Goal: Check status: Check status

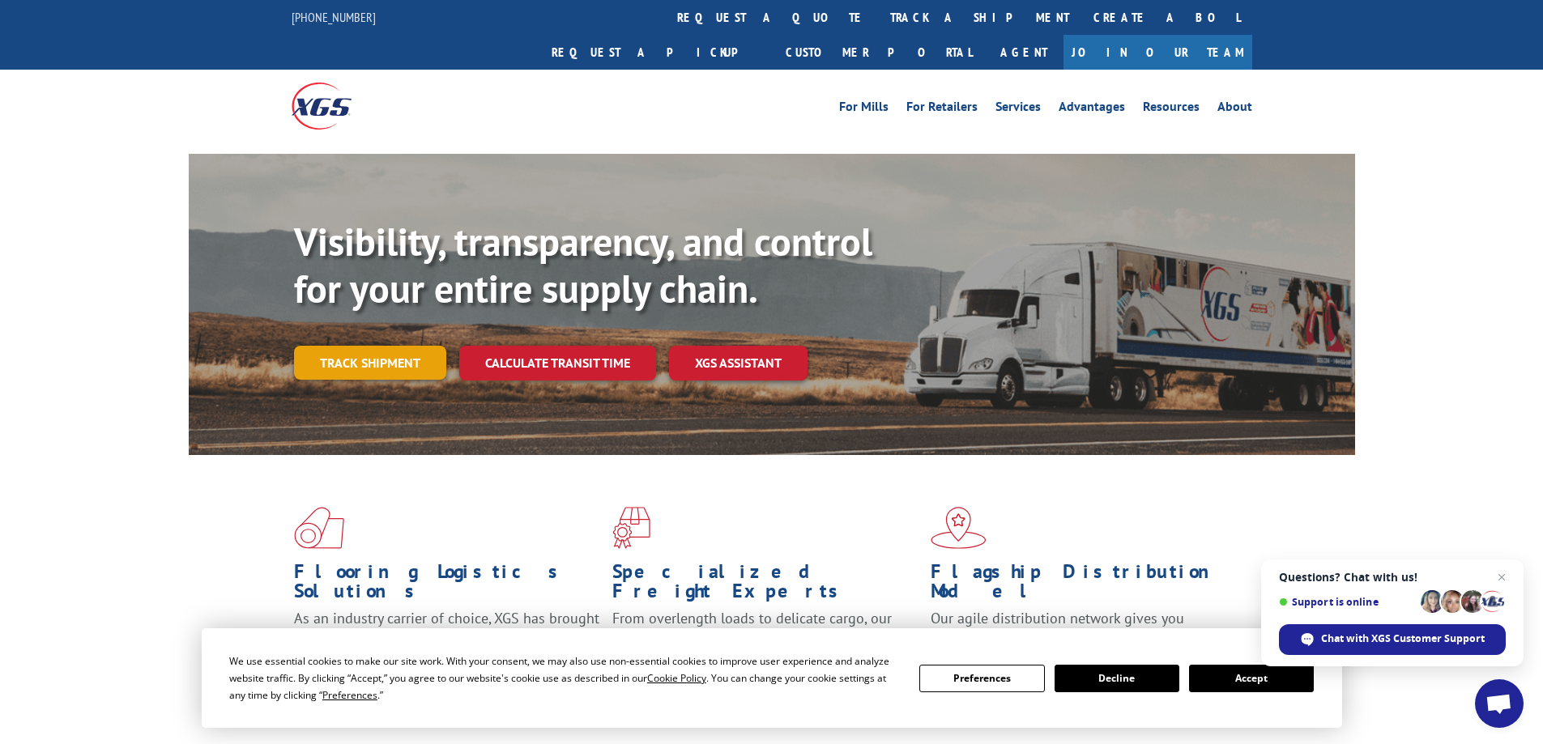
click at [355, 346] on link "Track shipment" at bounding box center [370, 363] width 152 height 34
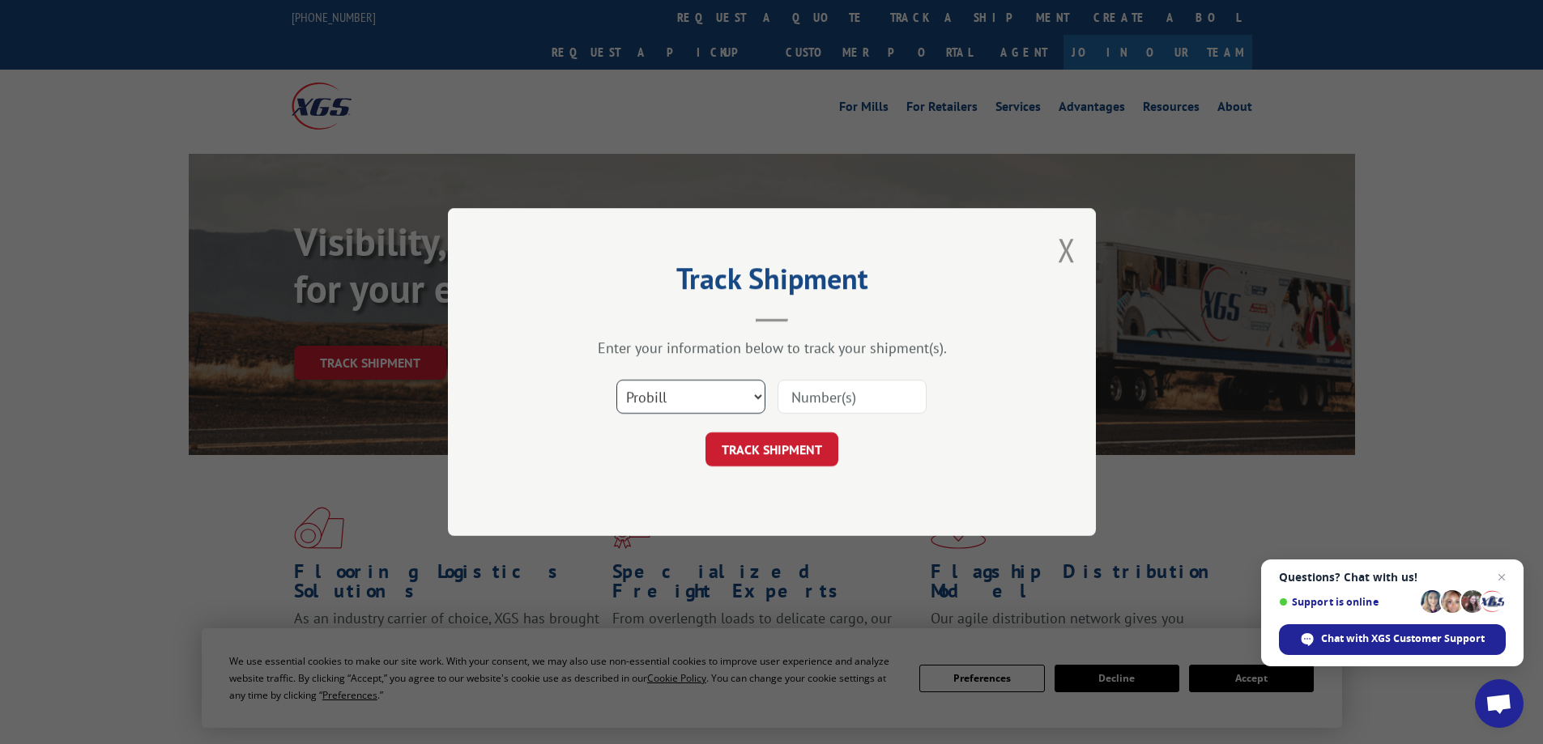
click at [721, 404] on select "Select category... Probill BOL PO" at bounding box center [690, 397] width 149 height 34
select select "po"
click at [616, 380] on select "Select category... Probill BOL PO" at bounding box center [690, 397] width 149 height 34
click at [821, 402] on input at bounding box center [851, 397] width 149 height 34
type input "vc005162"
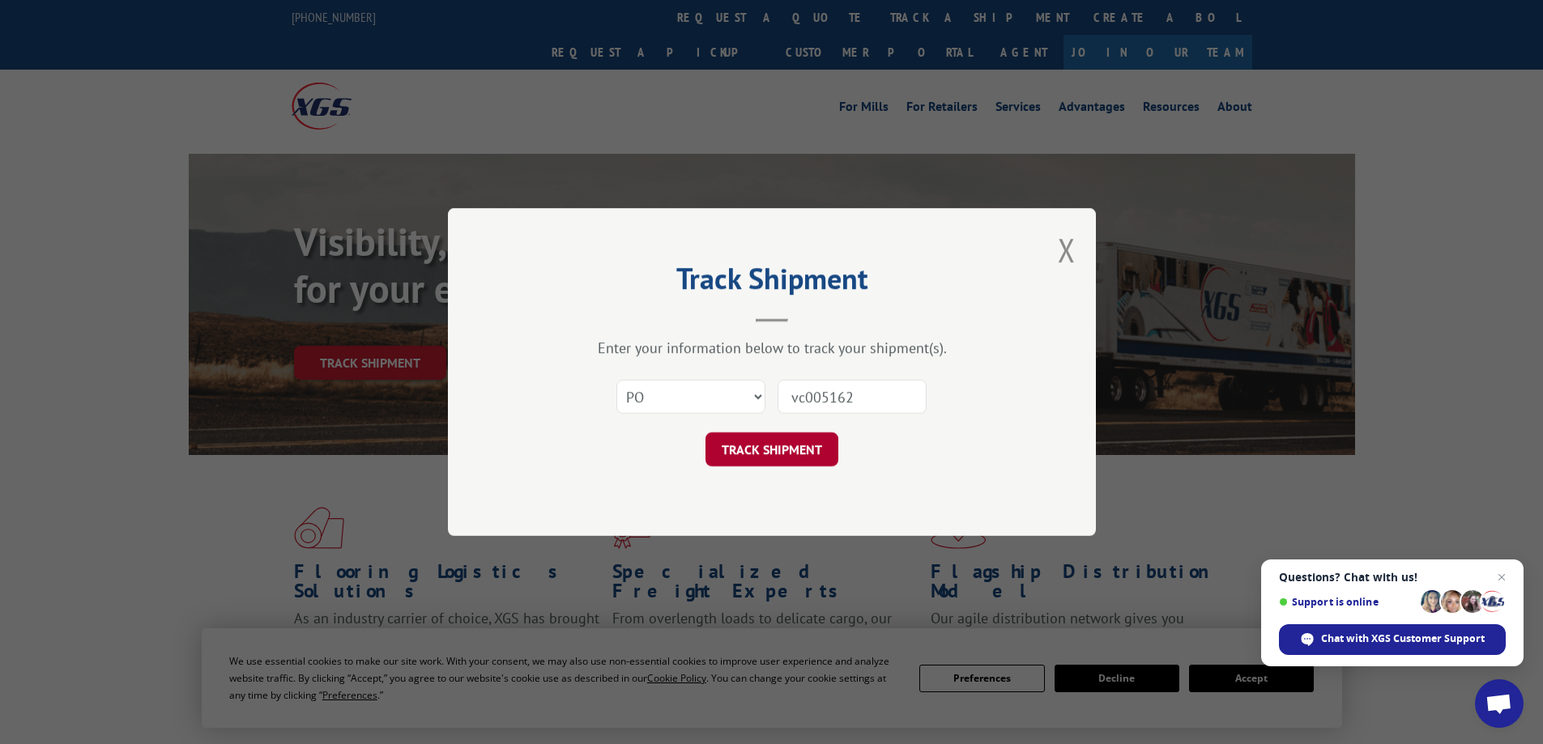
click at [777, 449] on button "TRACK SHIPMENT" at bounding box center [771, 449] width 133 height 34
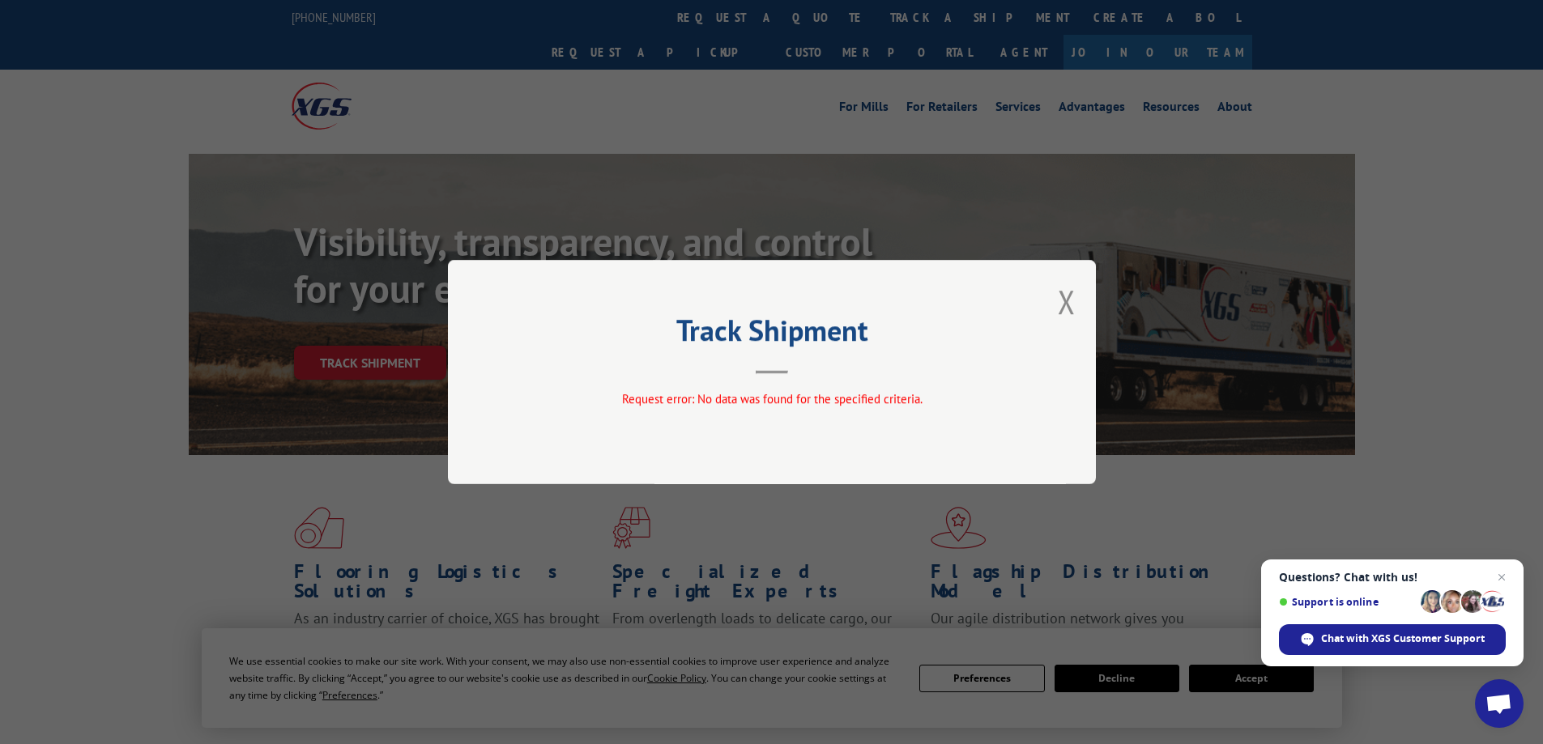
click at [142, 279] on div "Track Shipment Request error: No data was found for the specified criteria." at bounding box center [771, 372] width 1543 height 744
click at [1063, 302] on button "Close modal" at bounding box center [1067, 301] width 18 height 43
